Goal: Transaction & Acquisition: Download file/media

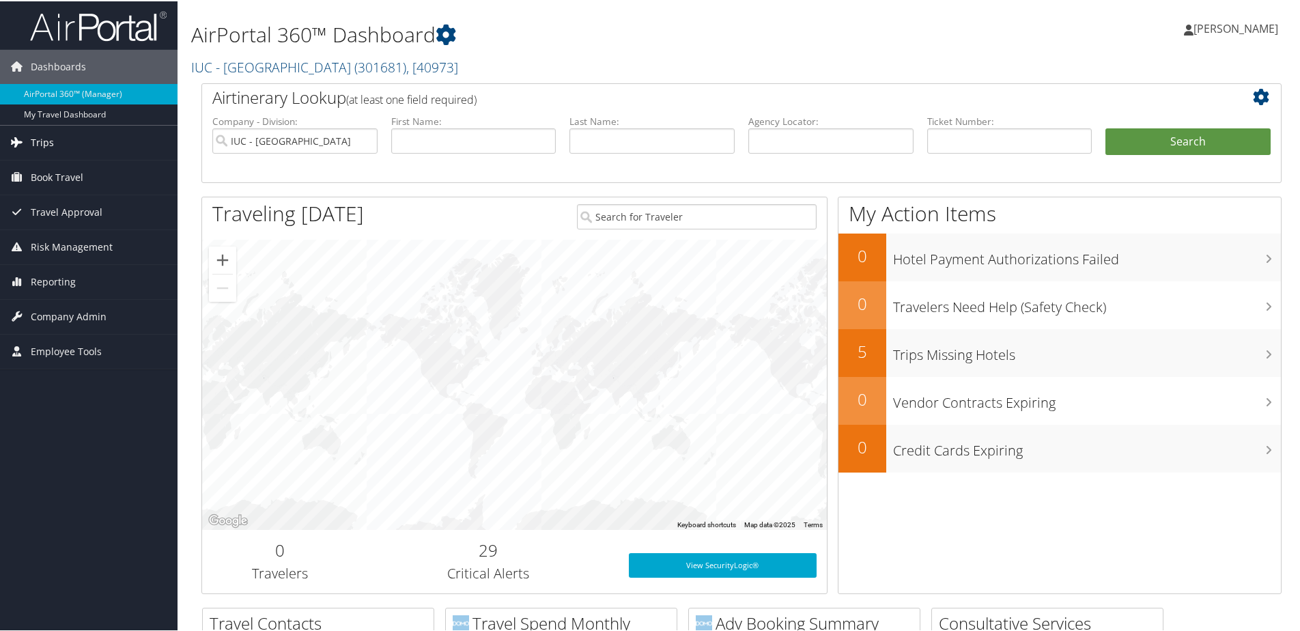
click at [44, 145] on span "Trips" at bounding box center [42, 141] width 23 height 34
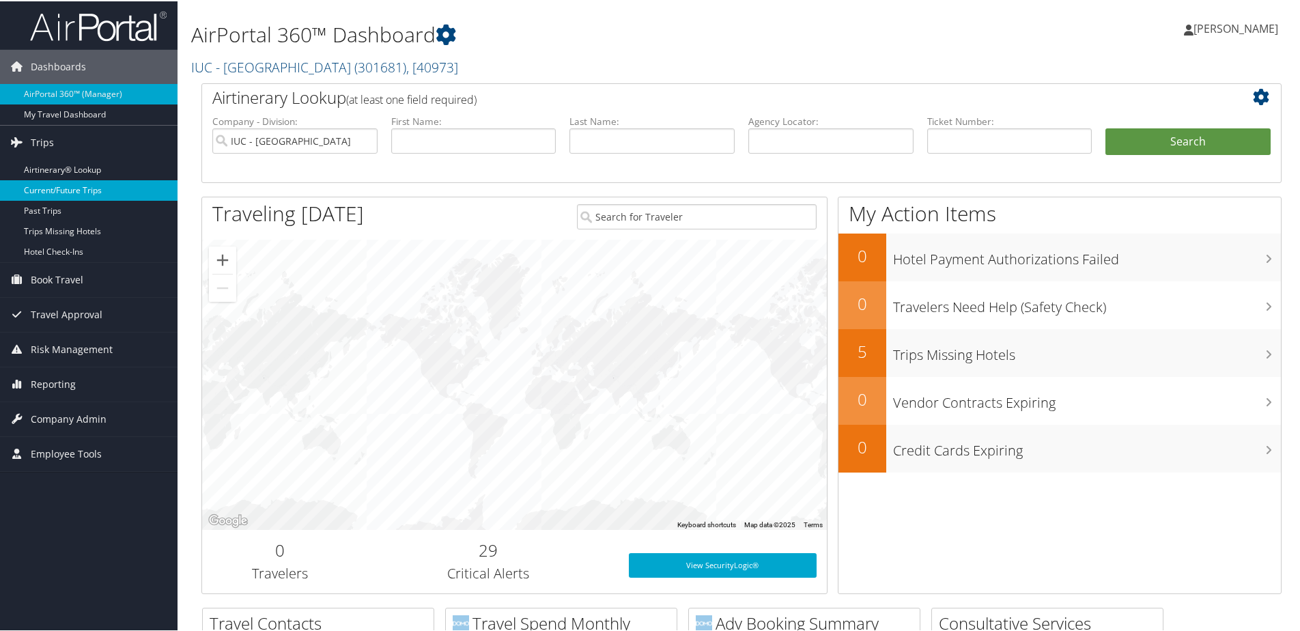
click at [64, 190] on link "Current/Future Trips" at bounding box center [89, 189] width 178 height 20
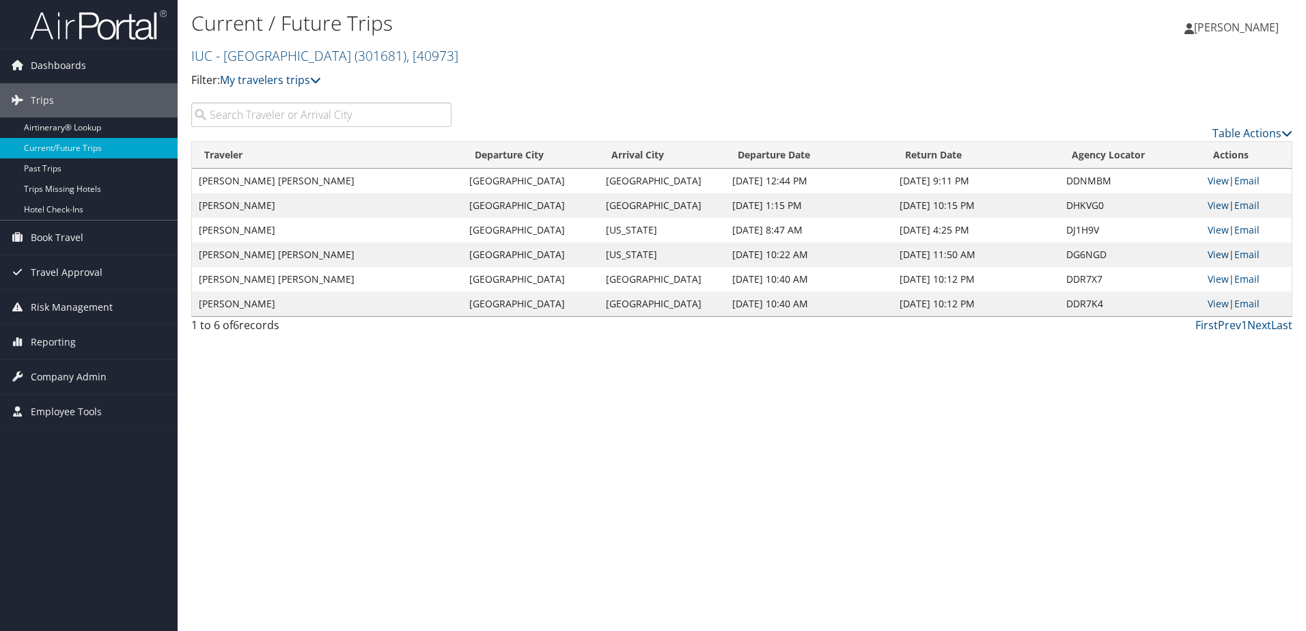
click at [1220, 258] on link "View" at bounding box center [1217, 254] width 21 height 13
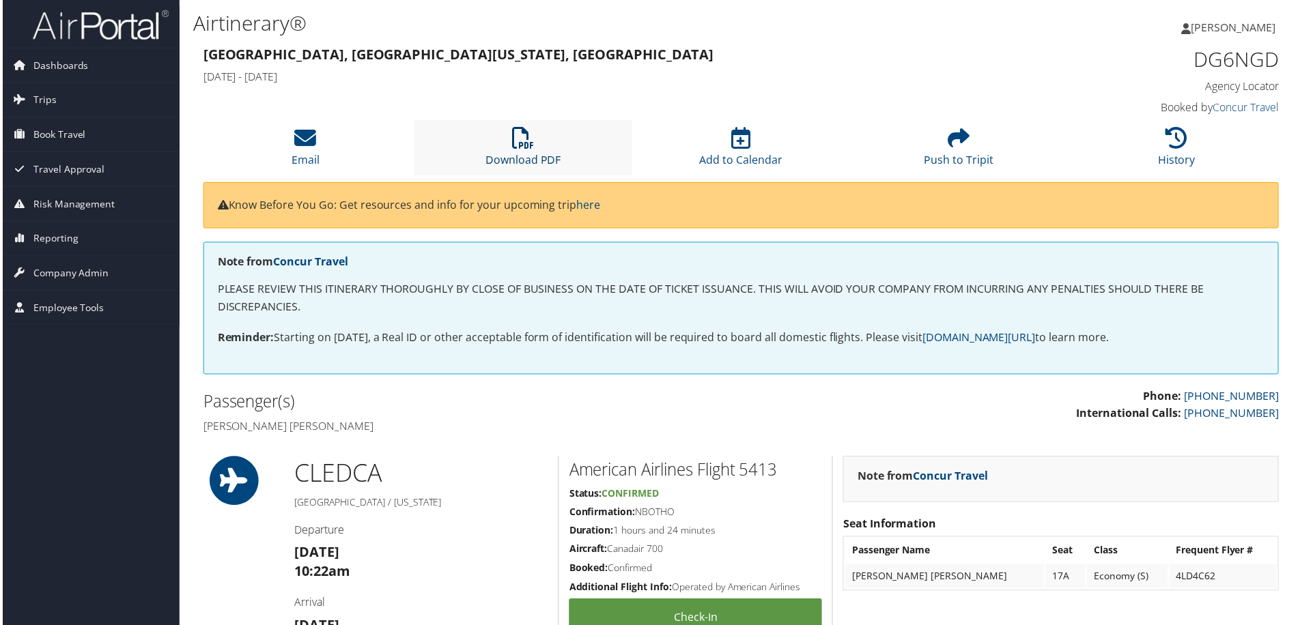
click at [510, 163] on link "Download PDF" at bounding box center [523, 151] width 76 height 33
